Goal: Task Accomplishment & Management: Manage account settings

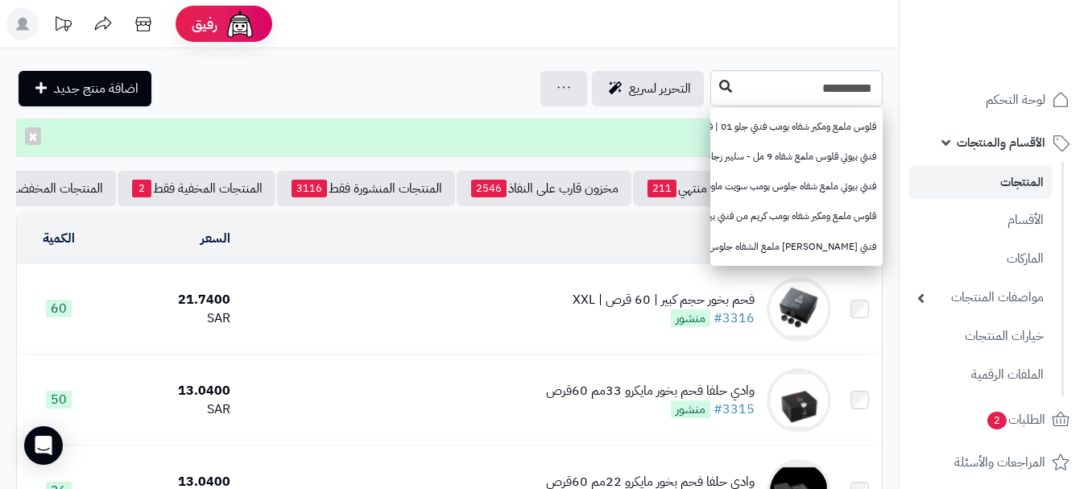
type input "**********"
click at [719, 89] on icon at bounding box center [725, 86] width 13 height 13
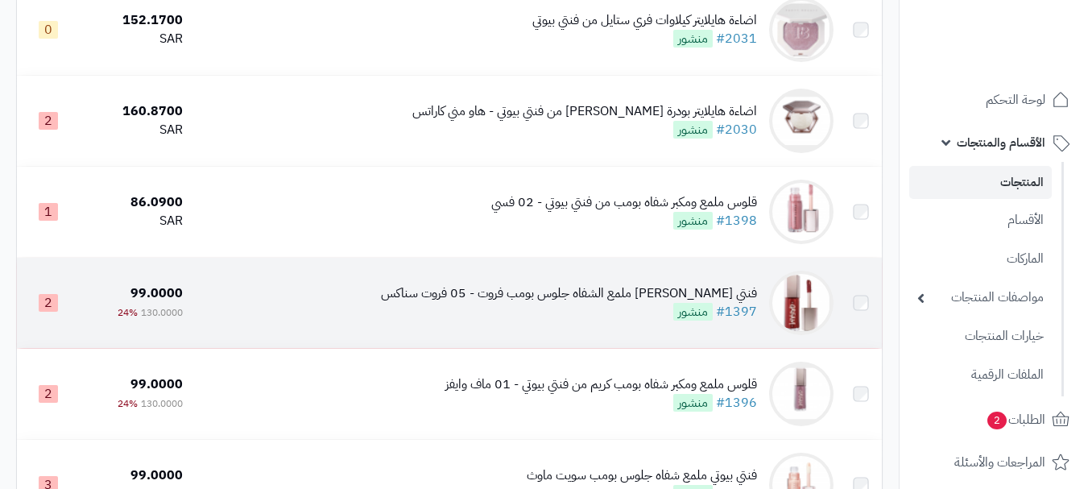
scroll to position [242, 0]
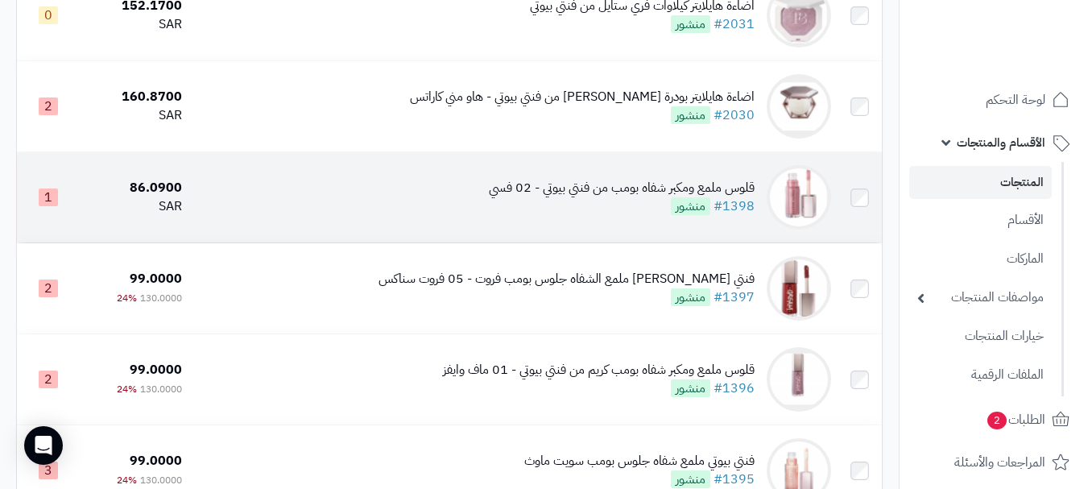
click at [503, 197] on div "قلوس ملمع ومكبر شفاه بومب من فنتي بيوتي - 02 فسي" at bounding box center [622, 188] width 266 height 19
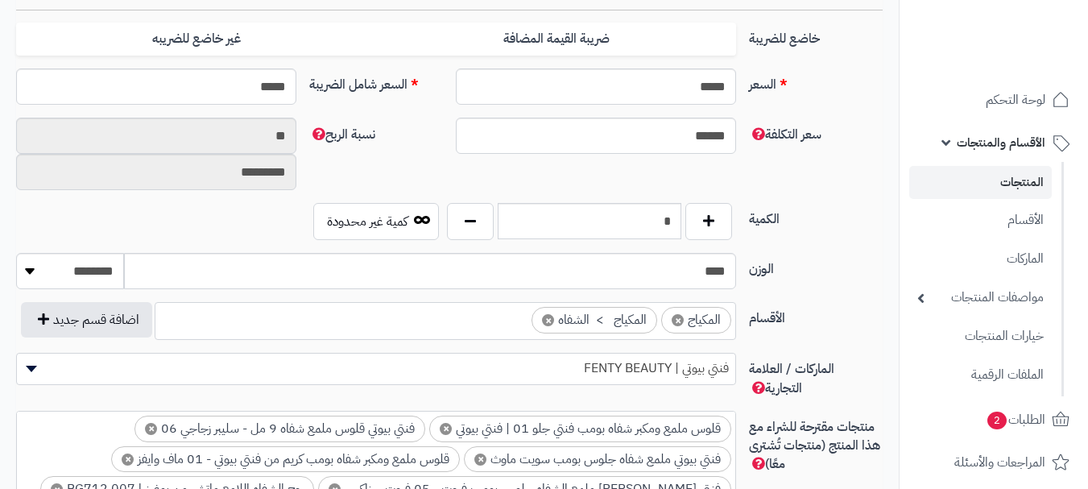
scroll to position [644, 0]
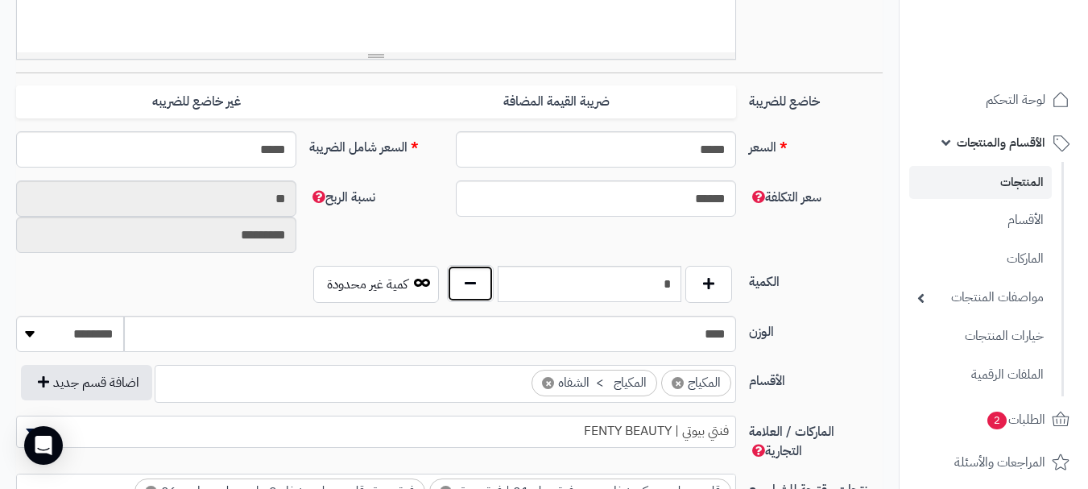
click at [467, 296] on button "button" at bounding box center [470, 283] width 47 height 37
type input "*"
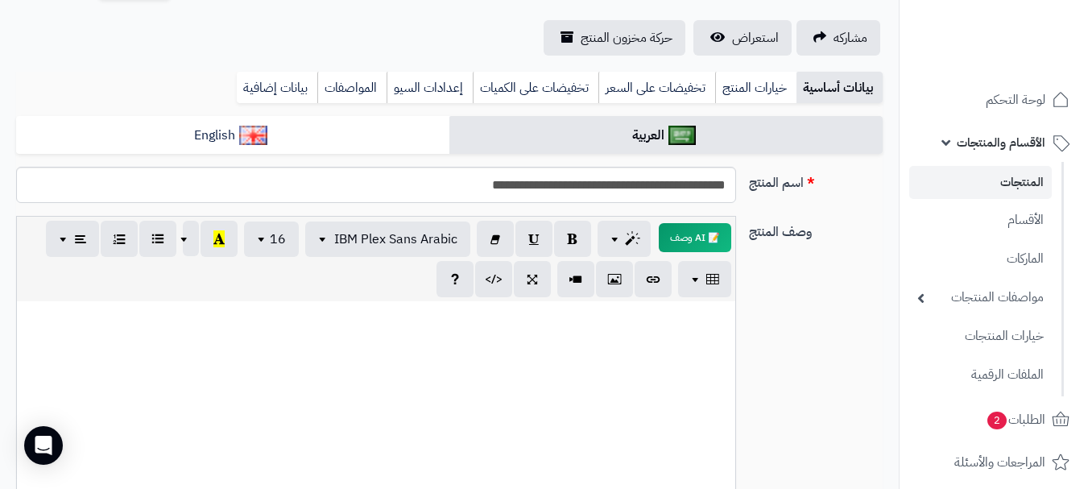
scroll to position [0, 0]
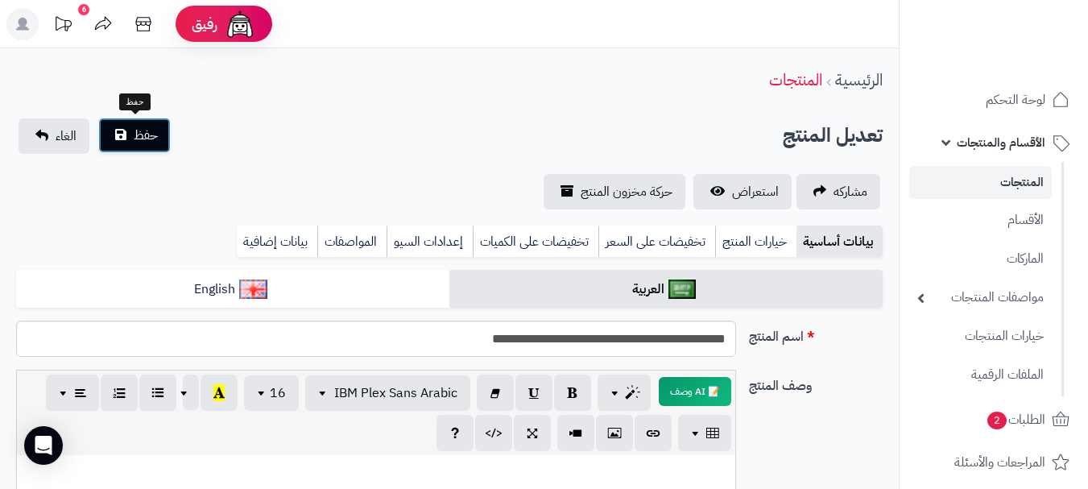
click at [134, 124] on button "حفظ" at bounding box center [134, 135] width 72 height 35
